Goal: Task Accomplishment & Management: Manage account settings

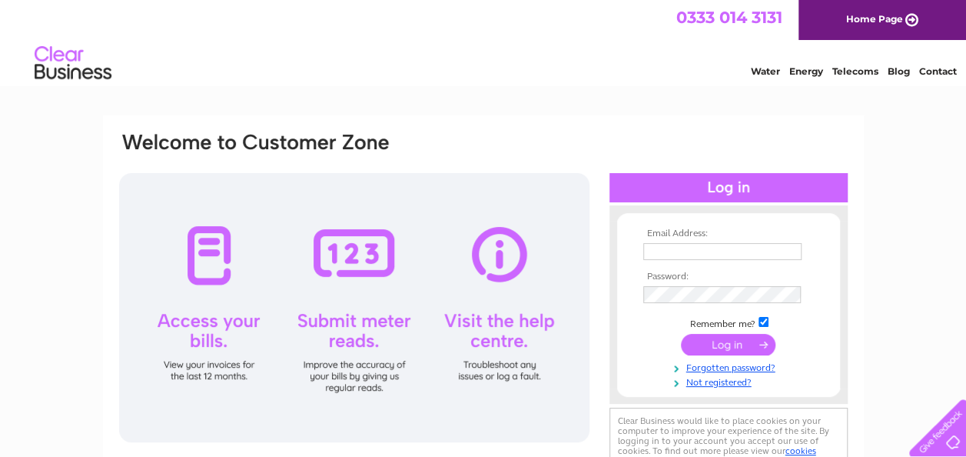
type input "[EMAIL_ADDRESS][DOMAIN_NAME]"
click at [733, 354] on input "submit" at bounding box center [728, 345] width 95 height 22
type input "[EMAIL_ADDRESS][DOMAIN_NAME]"
click at [698, 344] on input "submit" at bounding box center [728, 345] width 95 height 22
